Goal: Book appointment/travel/reservation

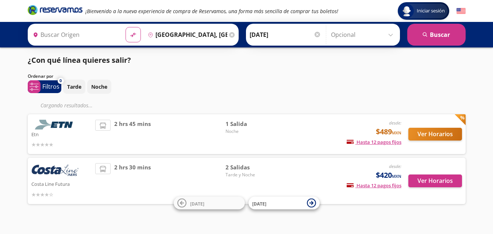
type input "Chilpancingo, [GEOGRAPHIC_DATA]"
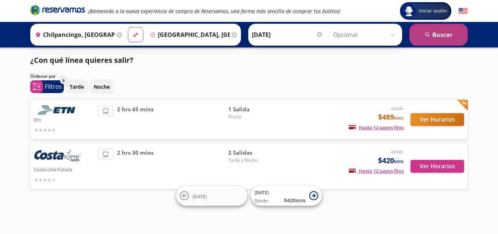
click at [422, 32] on button "search [GEOGRAPHIC_DATA]" at bounding box center [439, 35] width 58 height 22
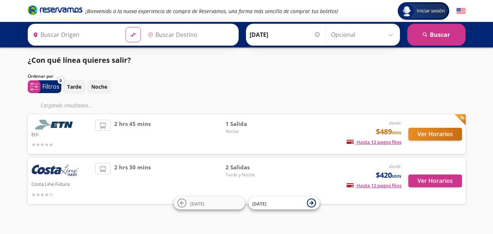
type input "[GEOGRAPHIC_DATA], [GEOGRAPHIC_DATA]"
type input "Chilpancingo, [GEOGRAPHIC_DATA]"
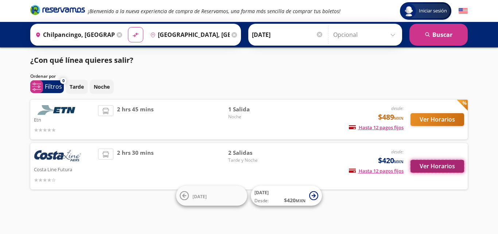
click at [431, 168] on button "Ver Horarios" at bounding box center [438, 166] width 54 height 13
